Goal: Transaction & Acquisition: Subscribe to service/newsletter

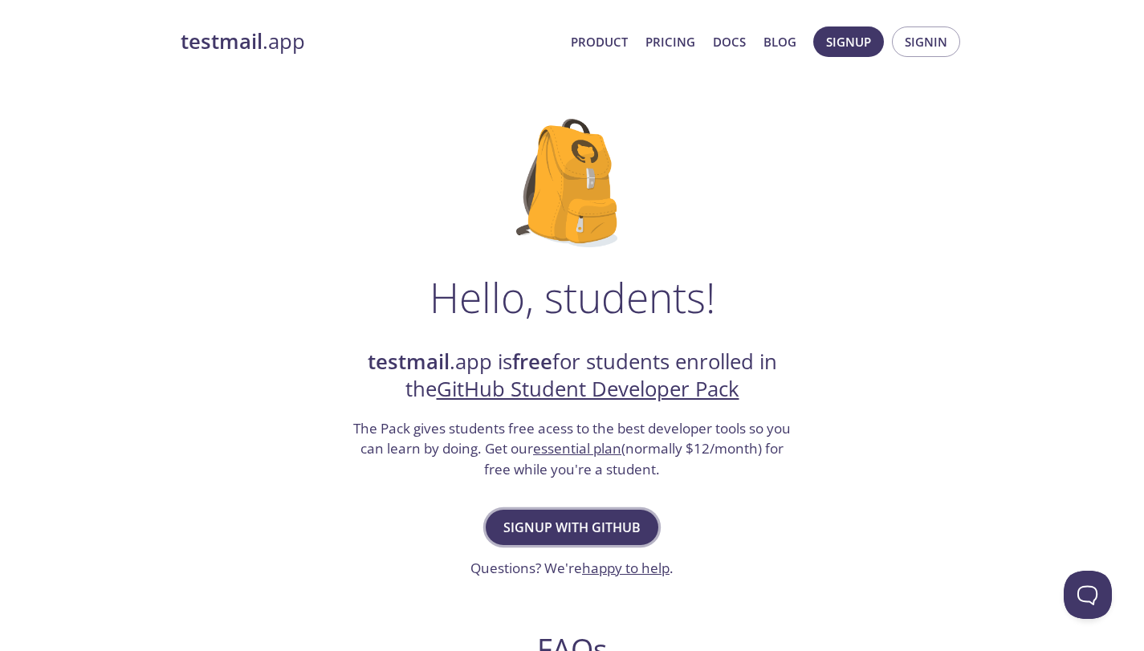
click at [608, 522] on span "Signup with GitHub" at bounding box center [571, 527] width 137 height 22
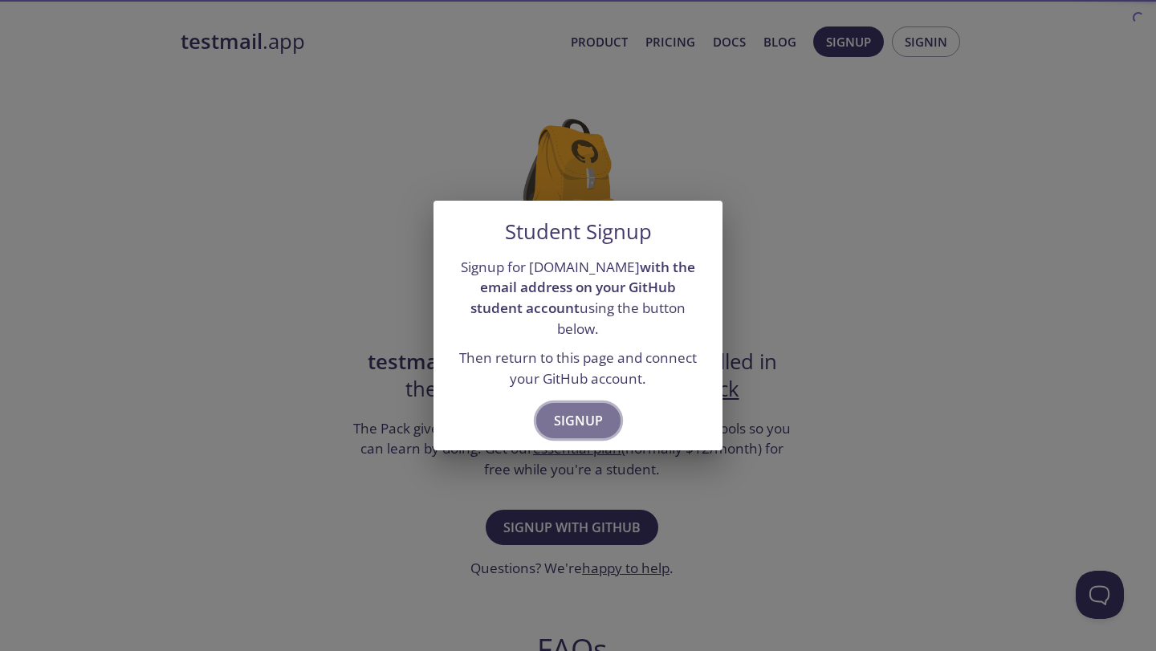
click at [592, 409] on span "Signup" at bounding box center [578, 420] width 49 height 22
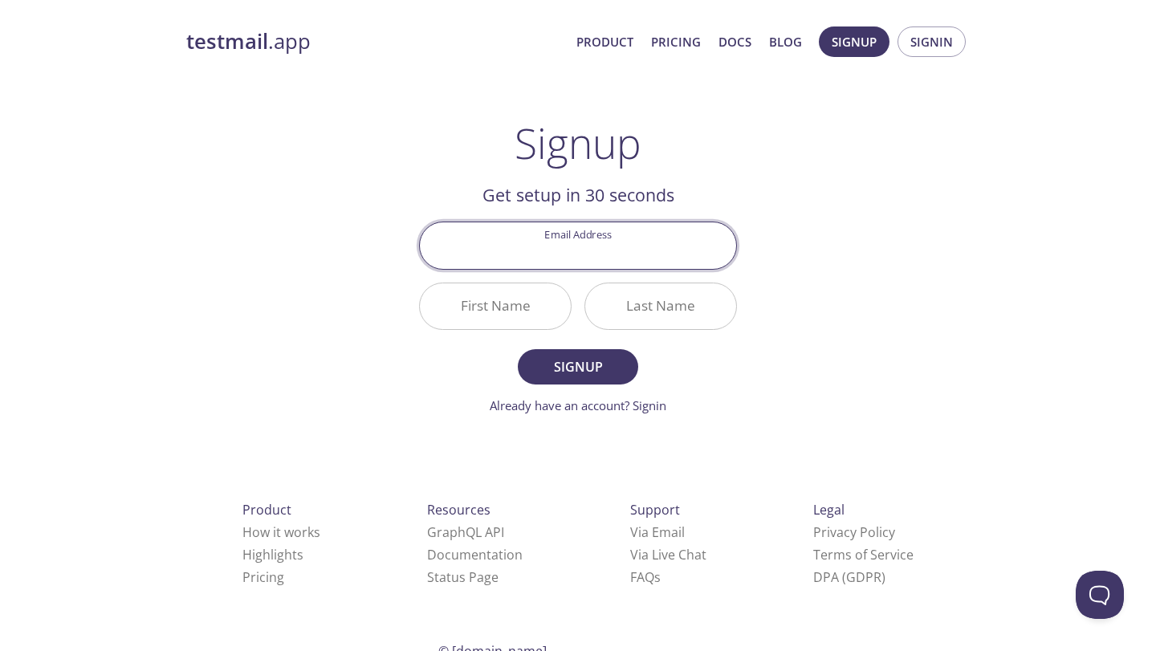
click at [598, 255] on input "Email Address" at bounding box center [578, 245] width 316 height 46
type input "[EMAIL_ADDRESS][DOMAIN_NAME]"
click at [493, 317] on input "First Name" at bounding box center [495, 306] width 151 height 46
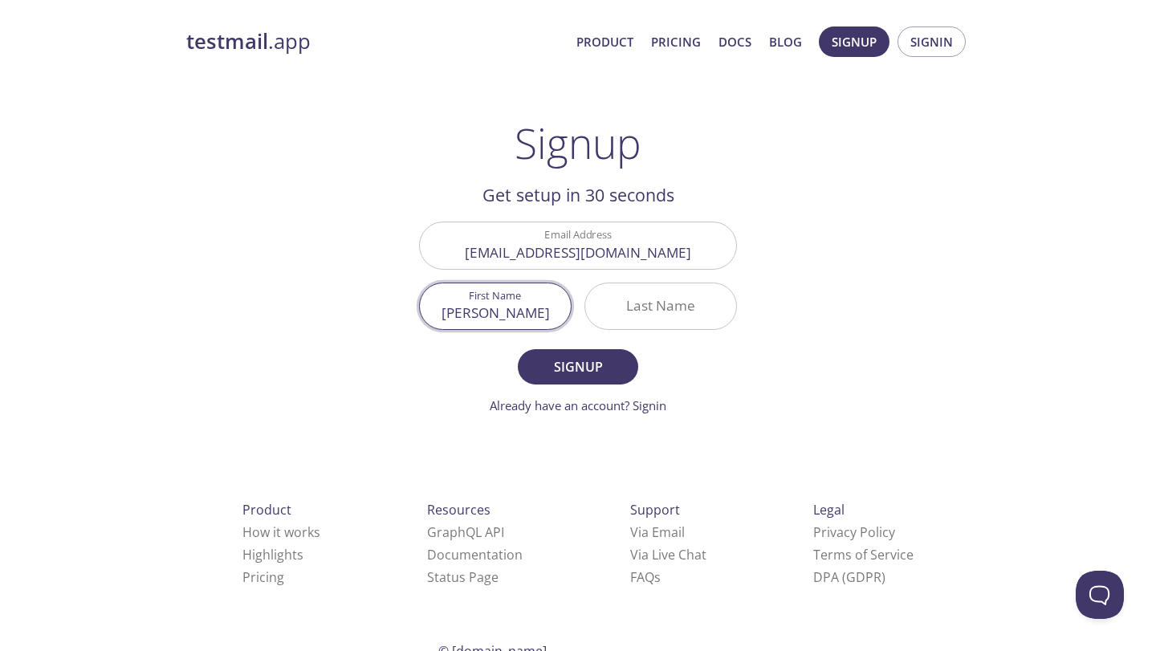
type input "[PERSON_NAME]"
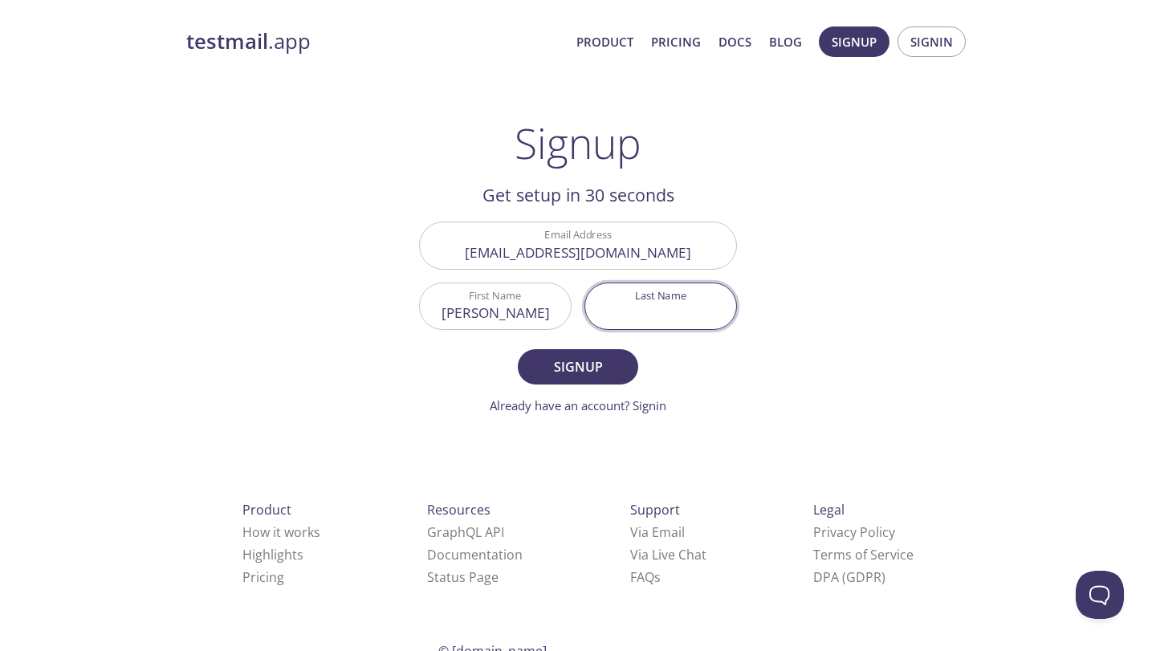
click at [617, 303] on input "Last Name" at bounding box center [660, 306] width 151 height 46
type input "S"
click at [686, 309] on input "S" at bounding box center [660, 306] width 151 height 46
type input "Shinde"
click at [571, 364] on span "Signup" at bounding box center [577, 367] width 85 height 22
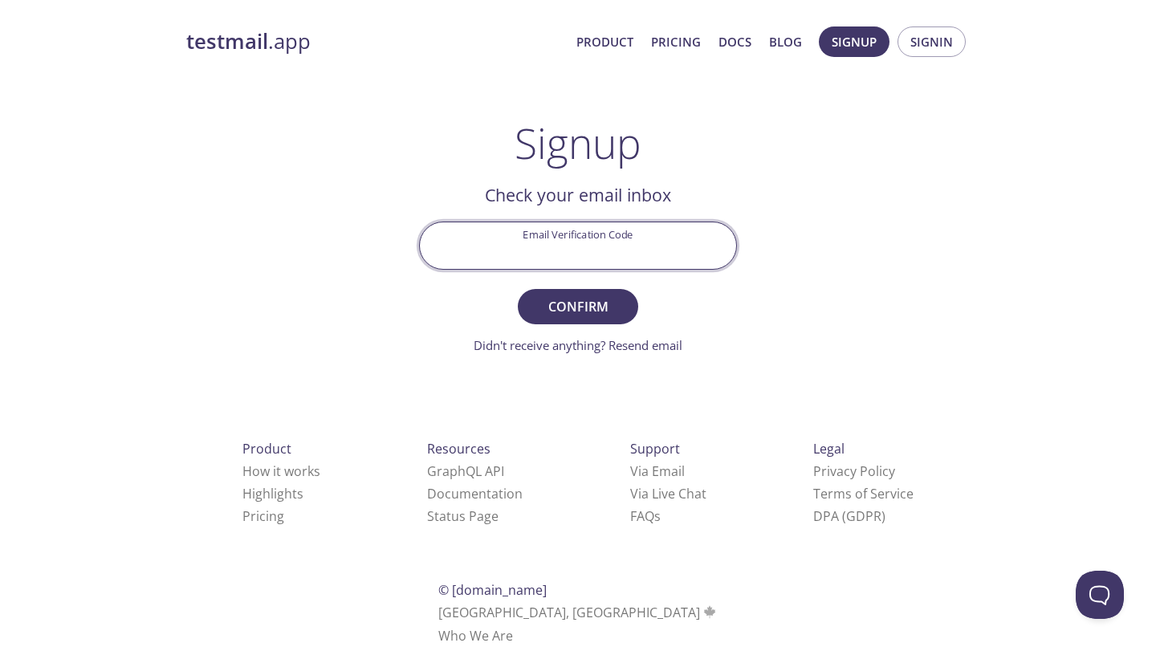
click at [616, 239] on input "Email Verification Code" at bounding box center [578, 245] width 316 height 46
type input "EVVGVDF"
click at [556, 293] on button "Confirm" at bounding box center [578, 306] width 120 height 35
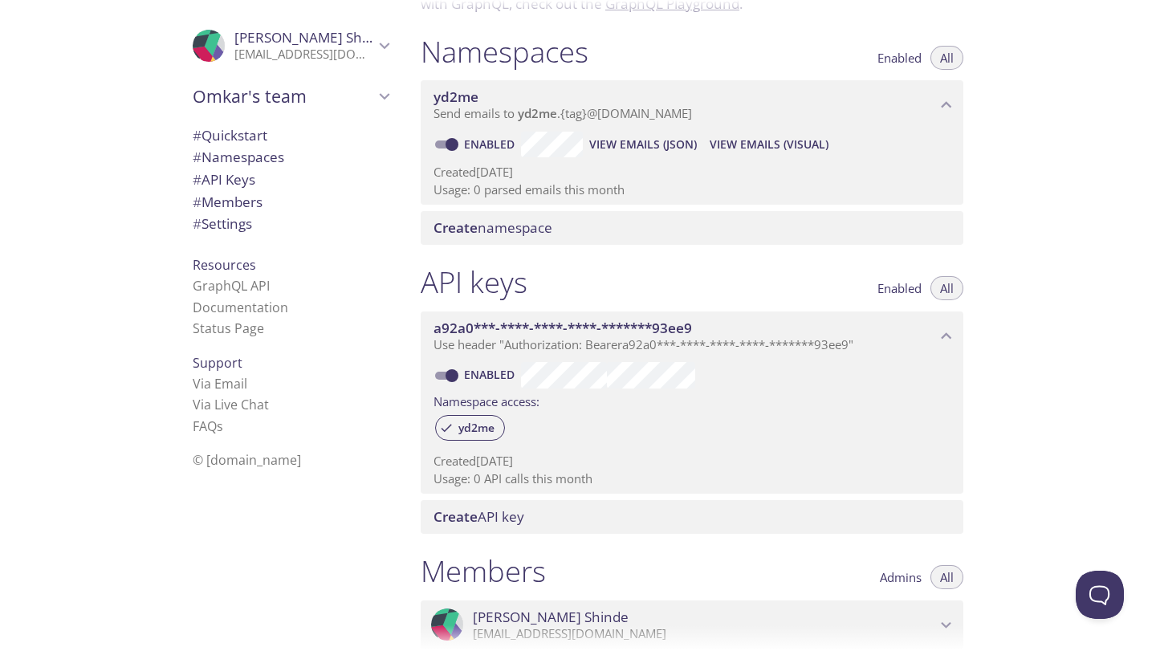
scroll to position [89, 0]
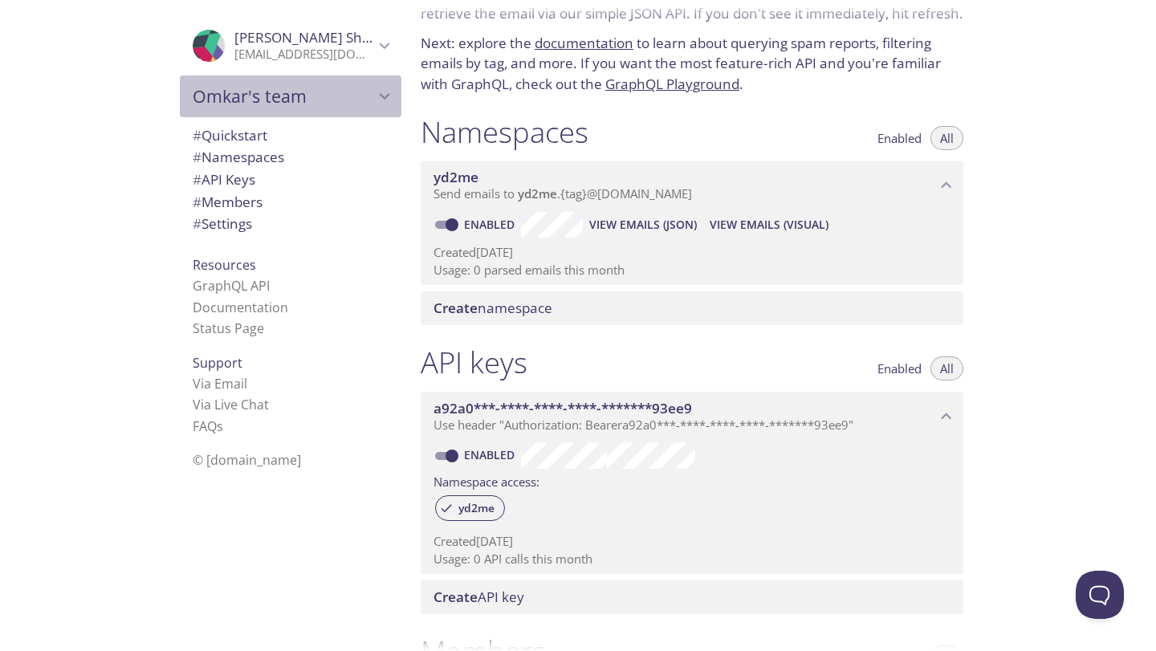
click at [380, 98] on icon "Omkar's team" at bounding box center [384, 96] width 21 height 21
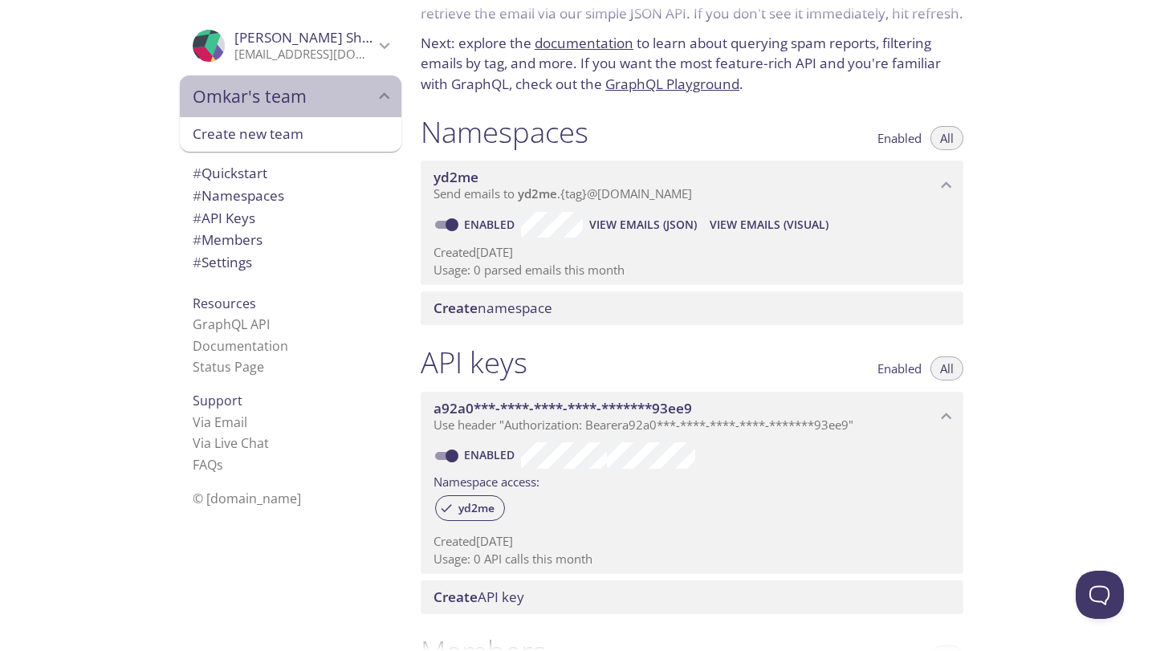
click at [380, 98] on icon "Omkar's team" at bounding box center [384, 96] width 21 height 21
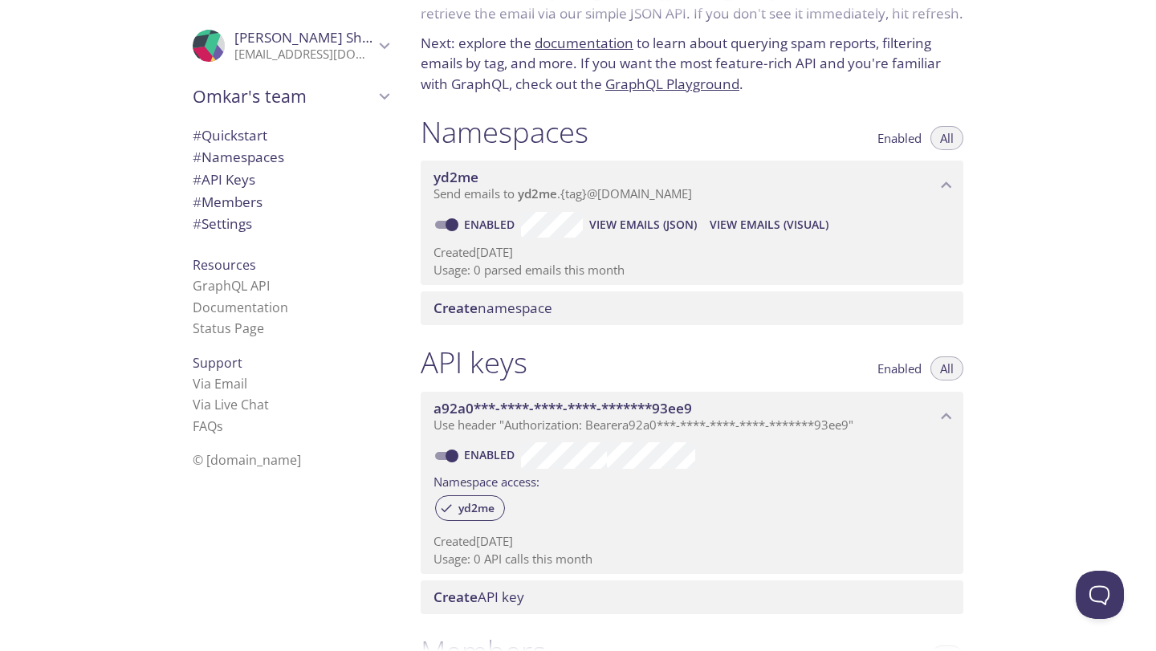
scroll to position [0, 0]
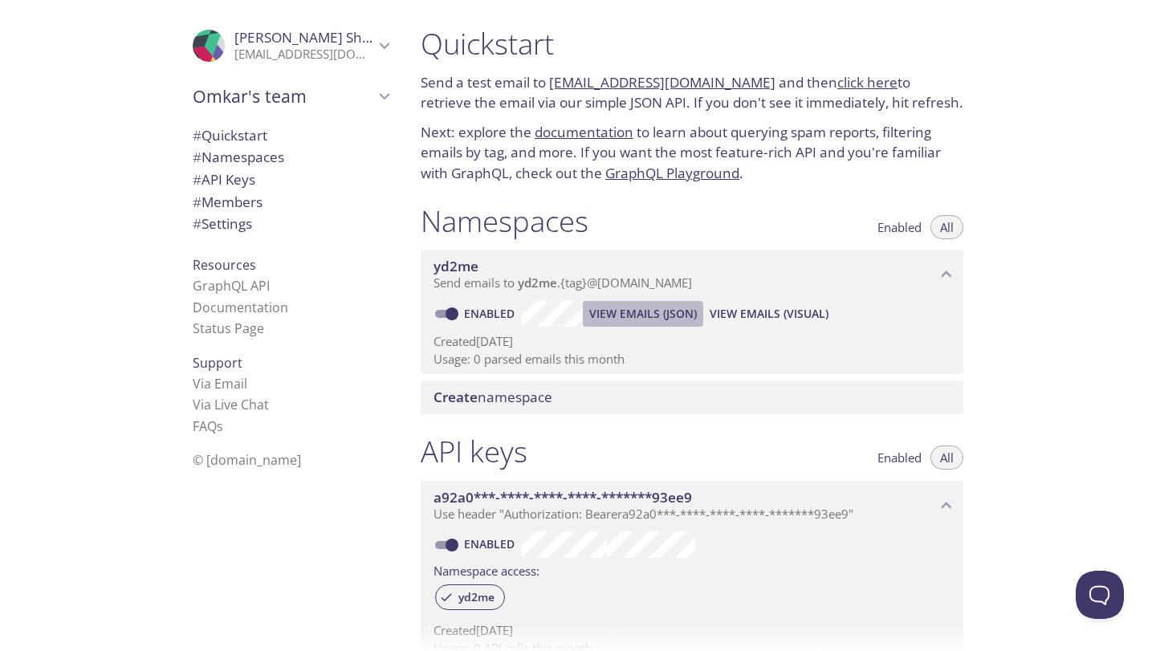
click at [656, 307] on span "View Emails (JSON)" at bounding box center [643, 313] width 108 height 19
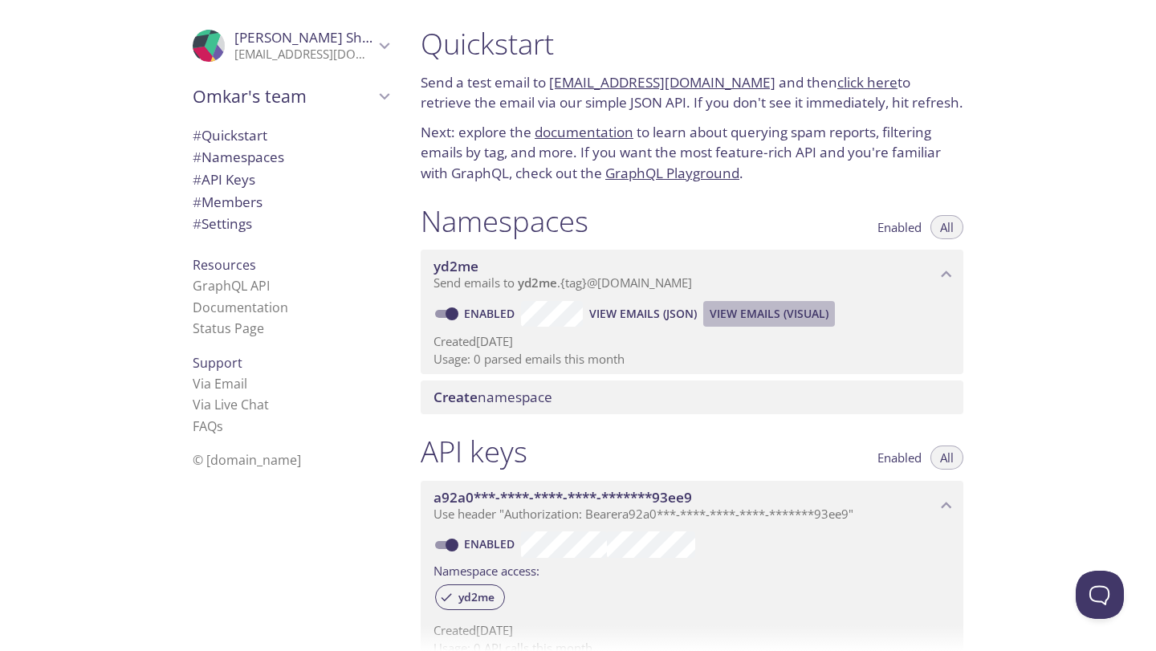
click at [757, 321] on span "View Emails (Visual)" at bounding box center [768, 313] width 119 height 19
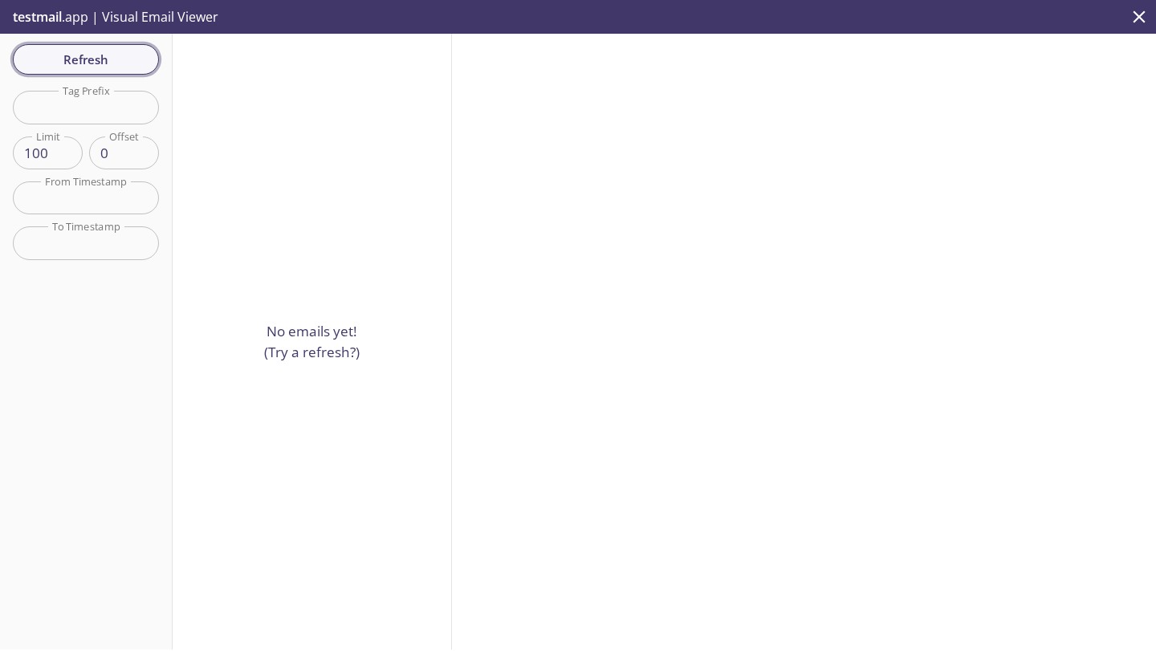
click at [55, 52] on span "Refresh" at bounding box center [86, 59] width 120 height 21
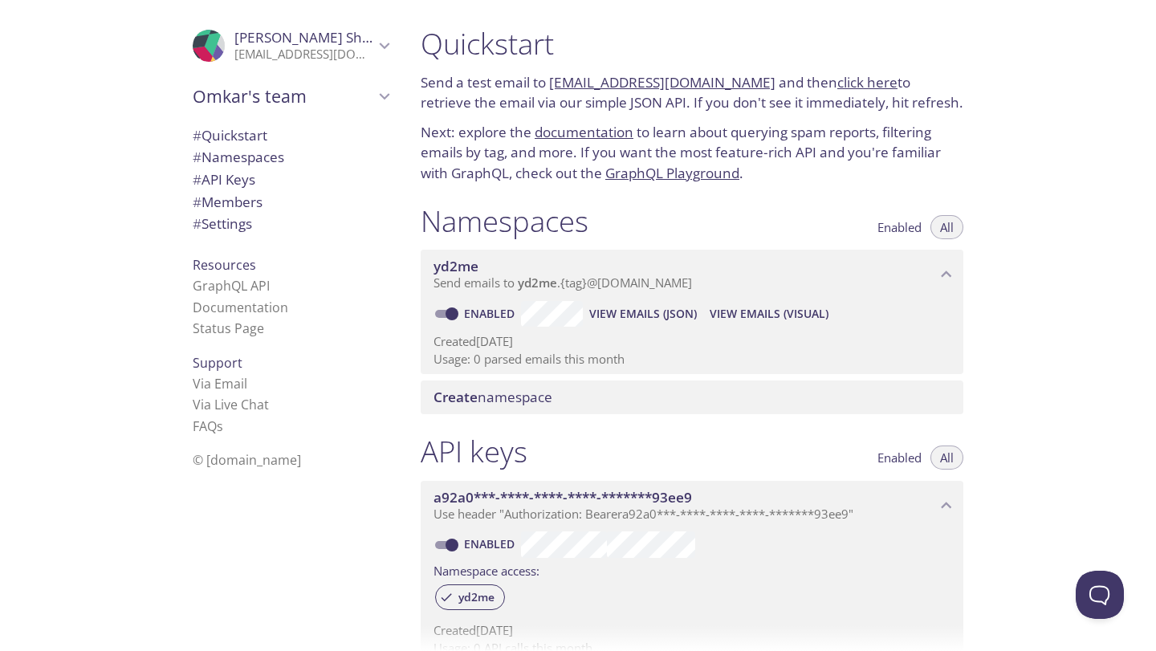
click at [55, 128] on div ".cls-1 { fill: #6d5ca8; } .cls-2 { fill: #3fc191; } .cls-3 { fill: #3b4752; } .…" at bounding box center [204, 325] width 408 height 651
